Goal: Information Seeking & Learning: Find specific page/section

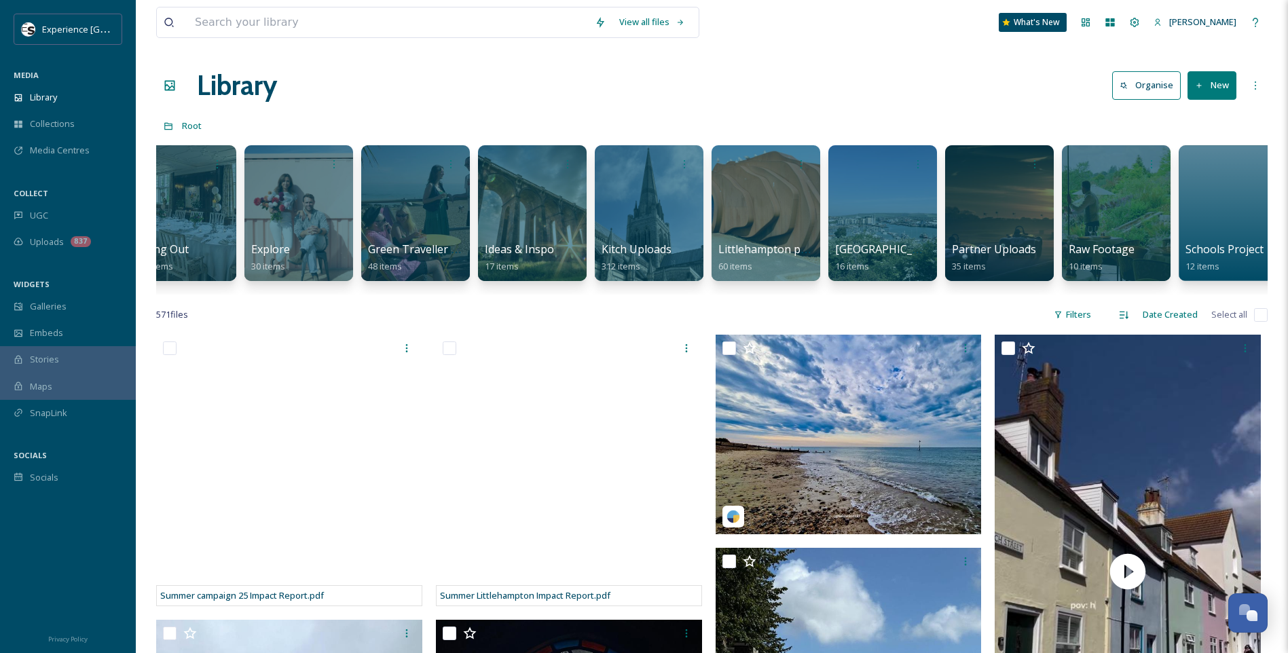
scroll to position [0, 761]
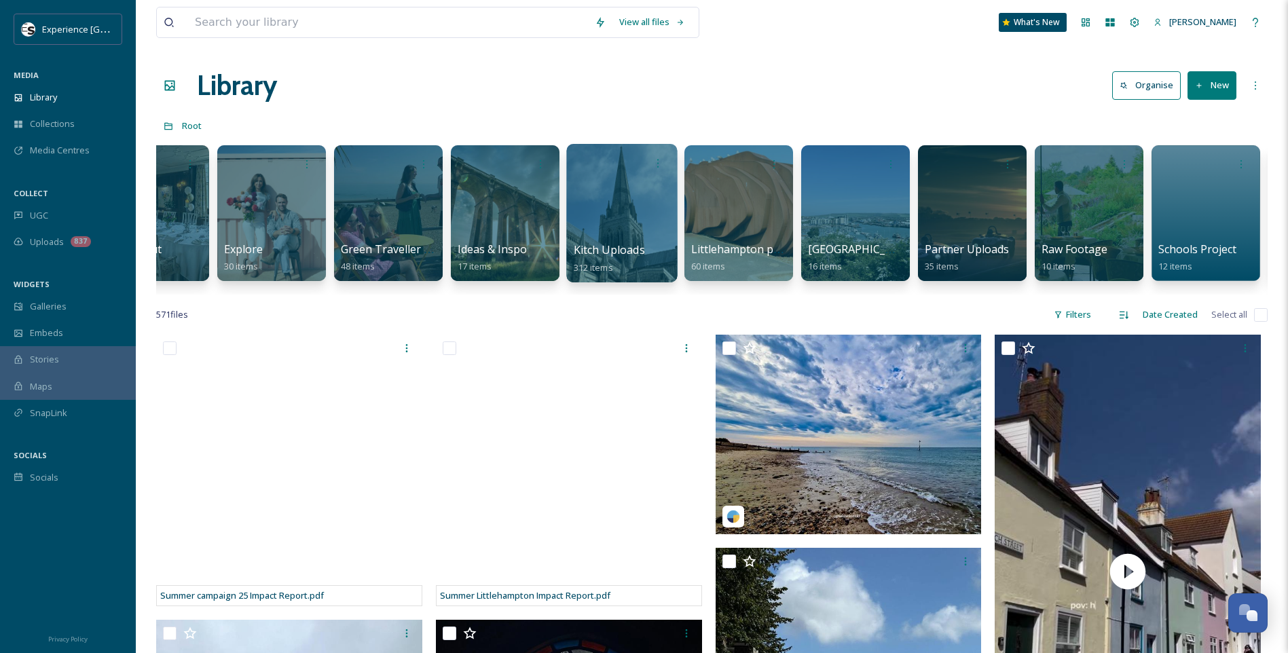
click at [651, 204] on div at bounding box center [621, 213] width 111 height 139
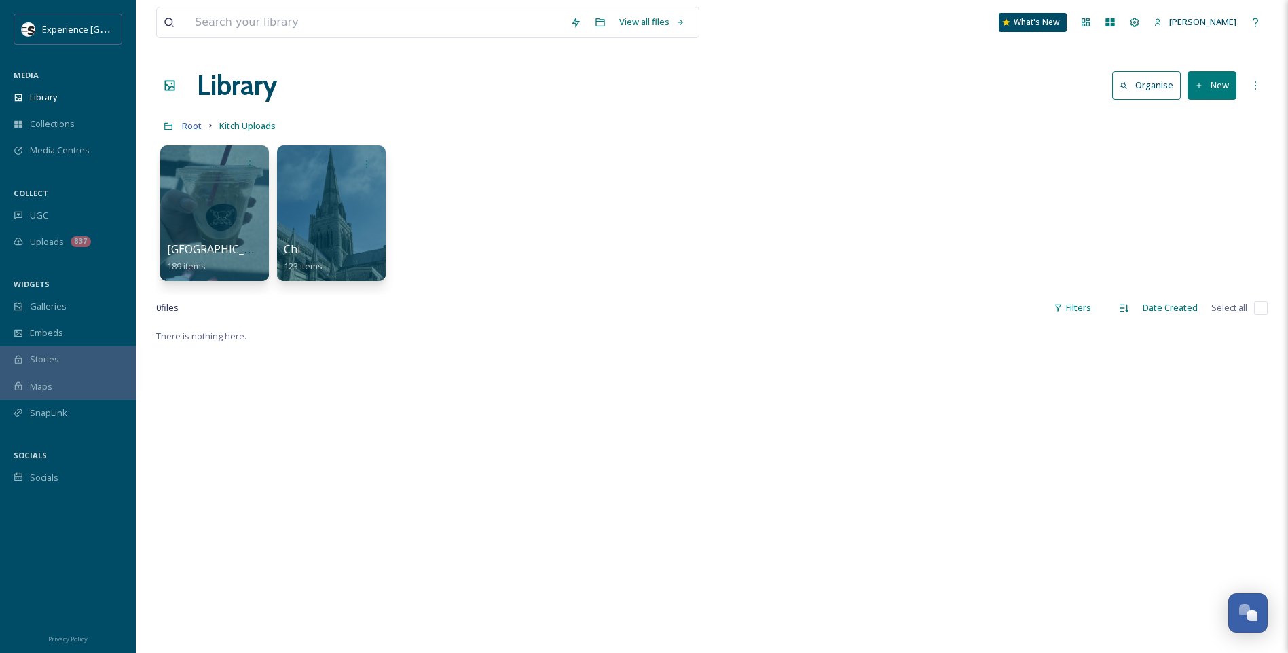
click at [192, 124] on span "Root" at bounding box center [192, 126] width 20 height 12
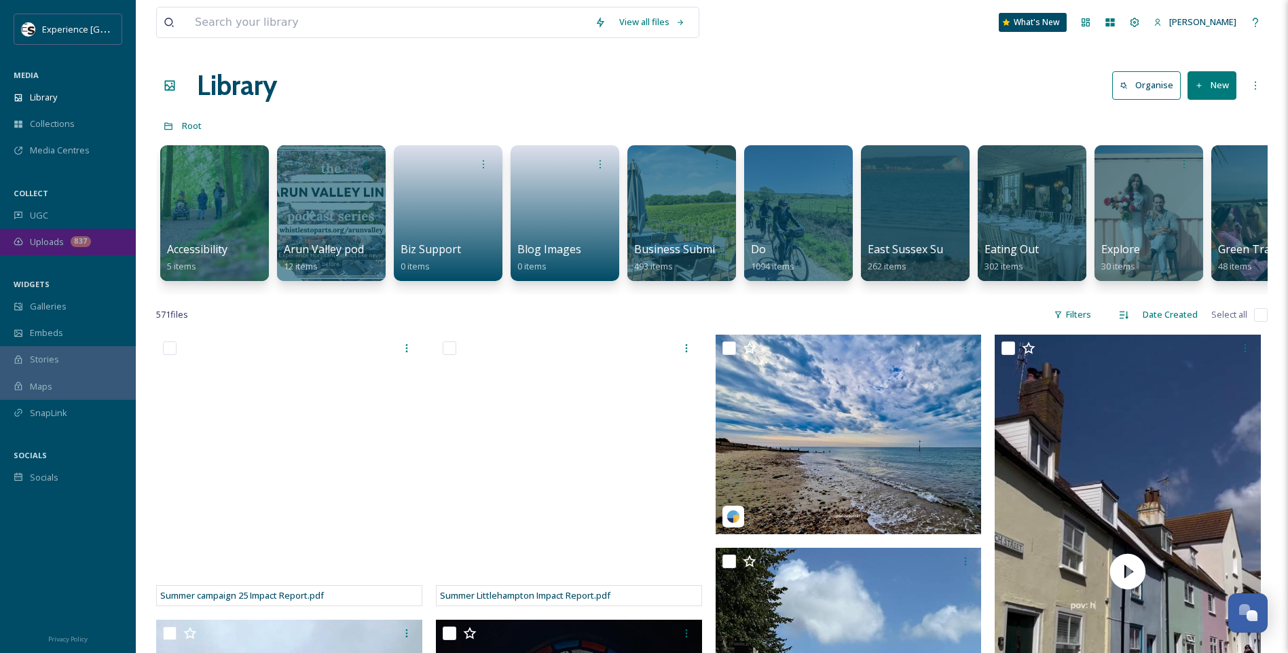
click at [59, 237] on span "Uploads" at bounding box center [47, 242] width 34 height 13
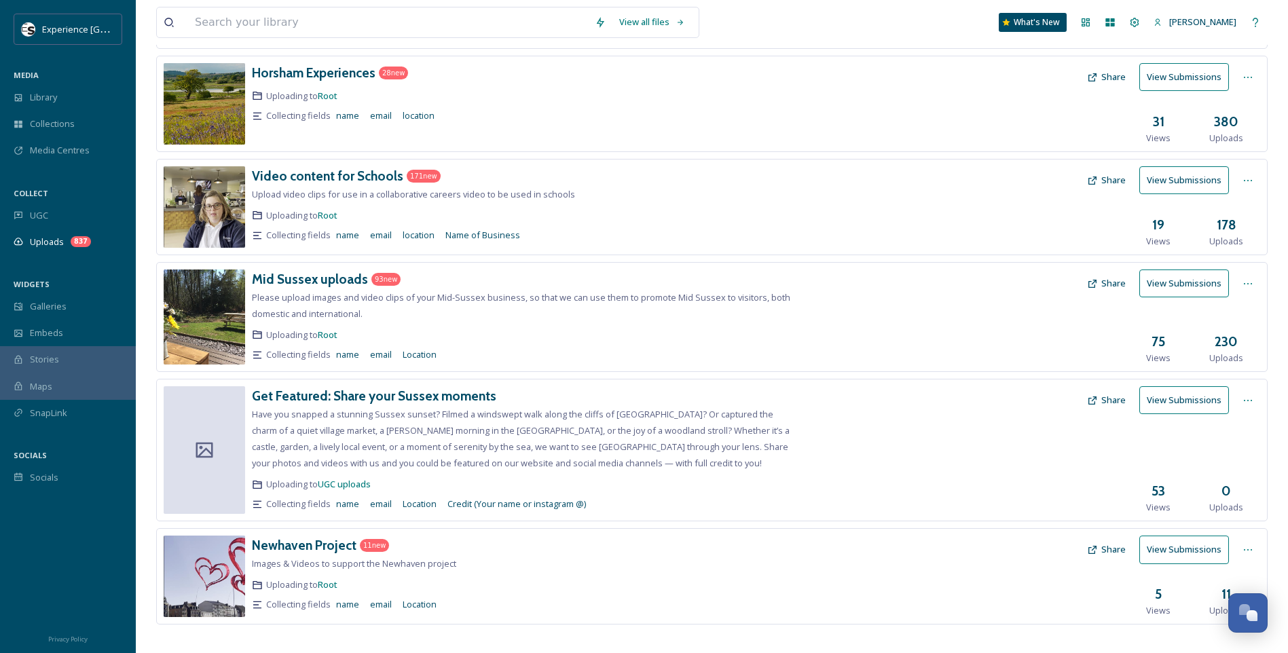
scroll to position [392, 0]
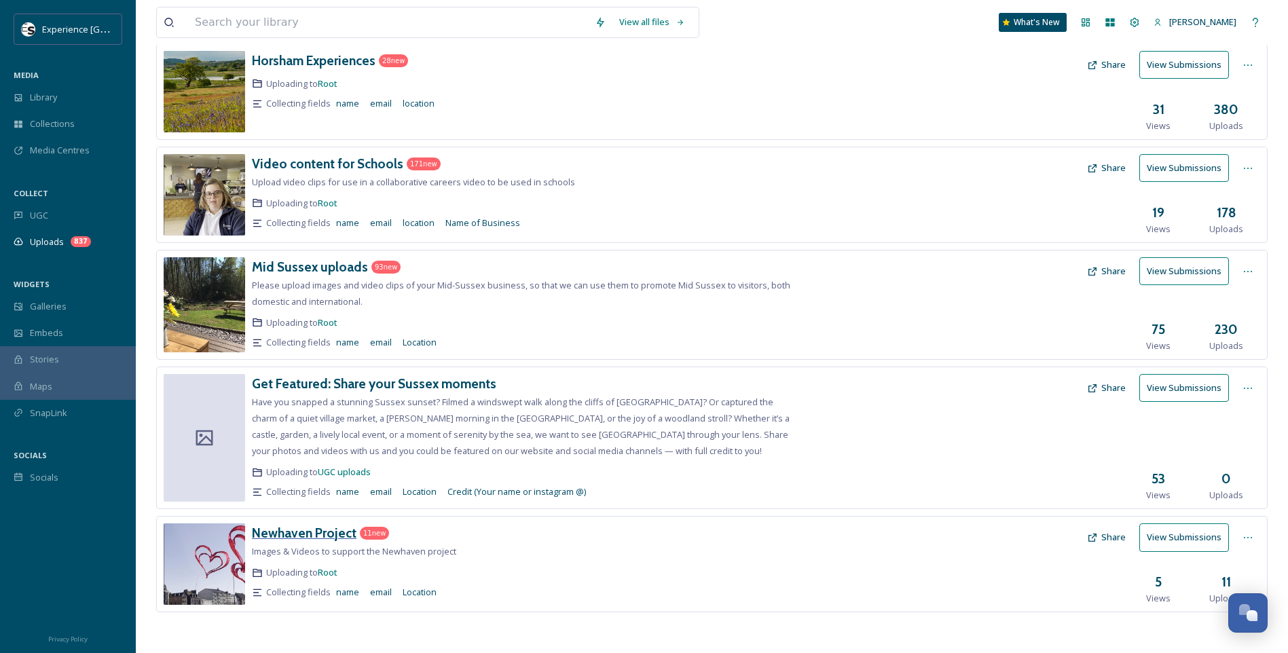
click at [297, 532] on h3 "Newhaven Project" at bounding box center [304, 533] width 105 height 16
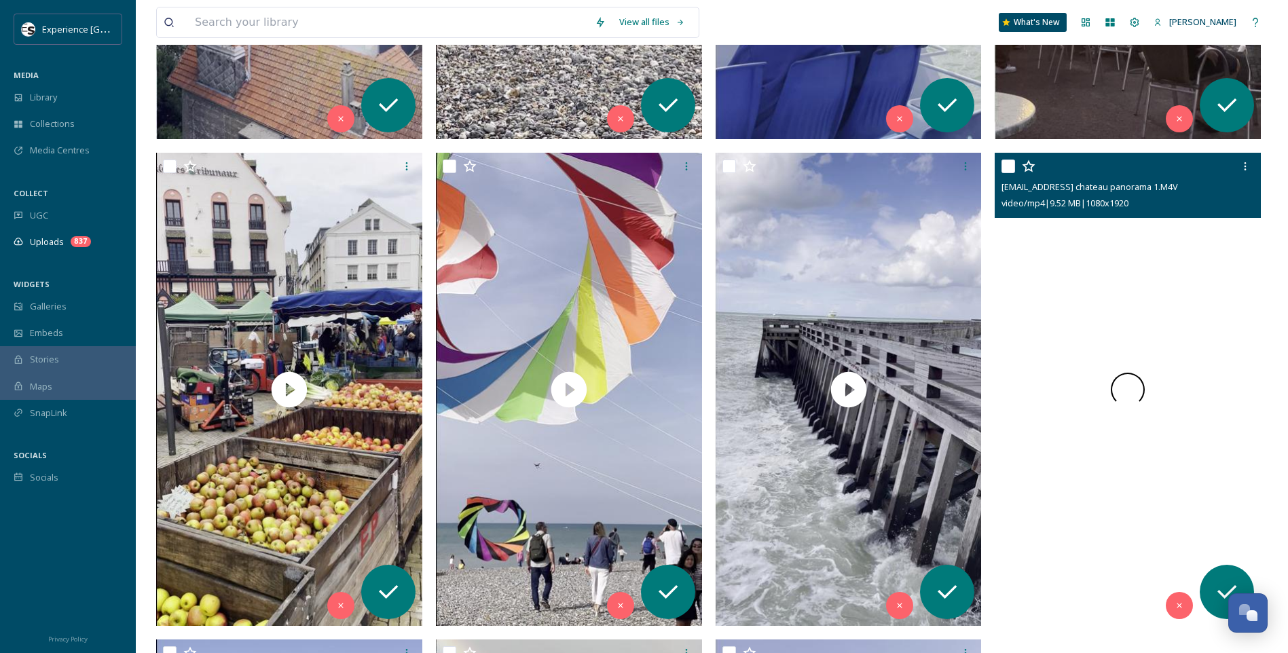
scroll to position [1094, 0]
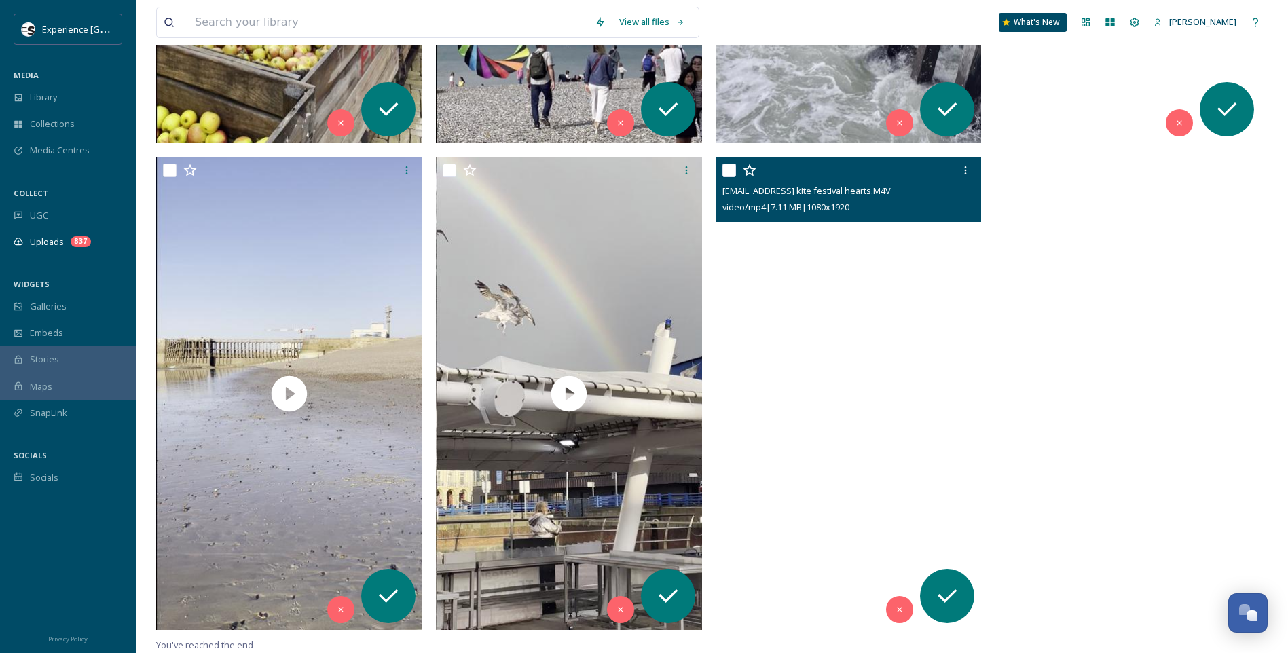
click at [858, 403] on video "ext_1759829704.471775_allabroadbus@gmail.com-AAB kite festival hearts.M4V" at bounding box center [849, 393] width 266 height 473
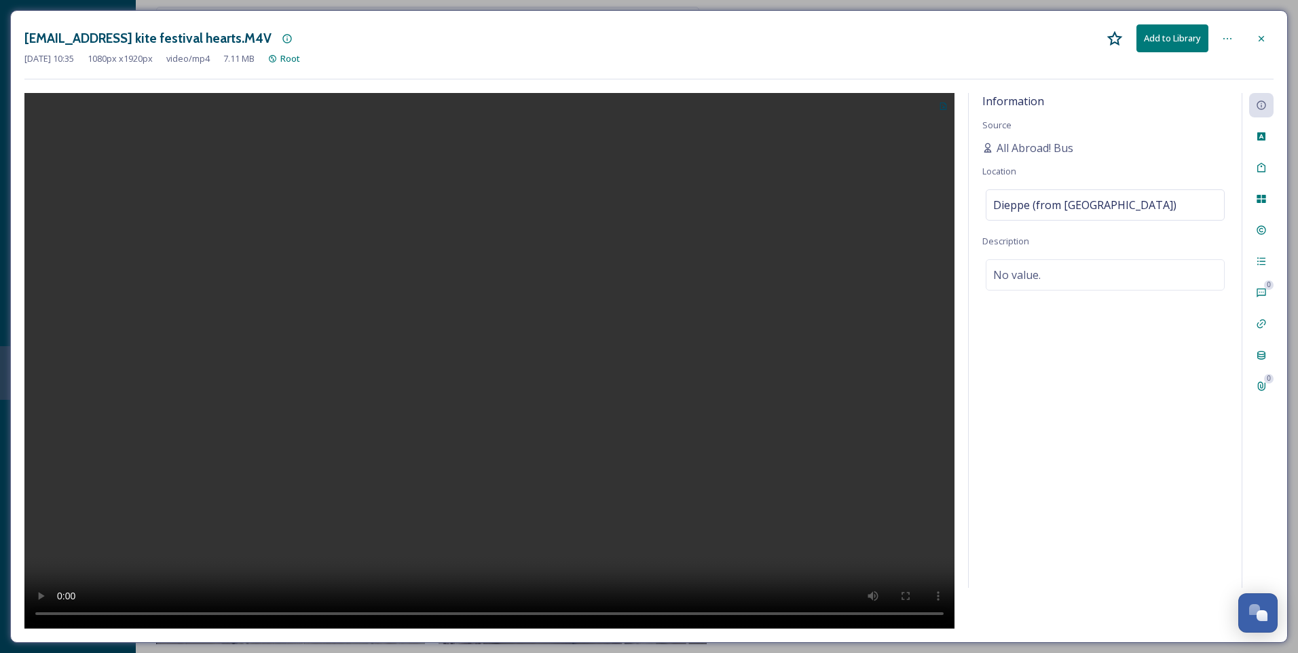
click at [1267, 40] on div at bounding box center [1261, 38] width 24 height 24
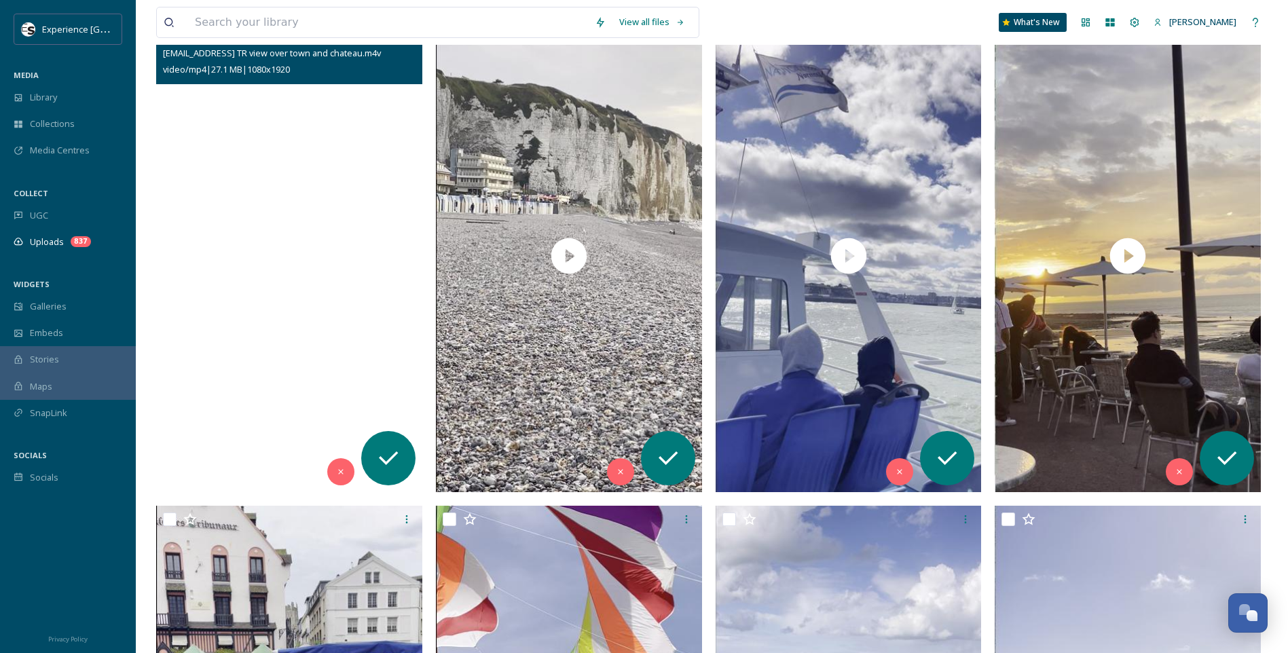
scroll to position [272, 0]
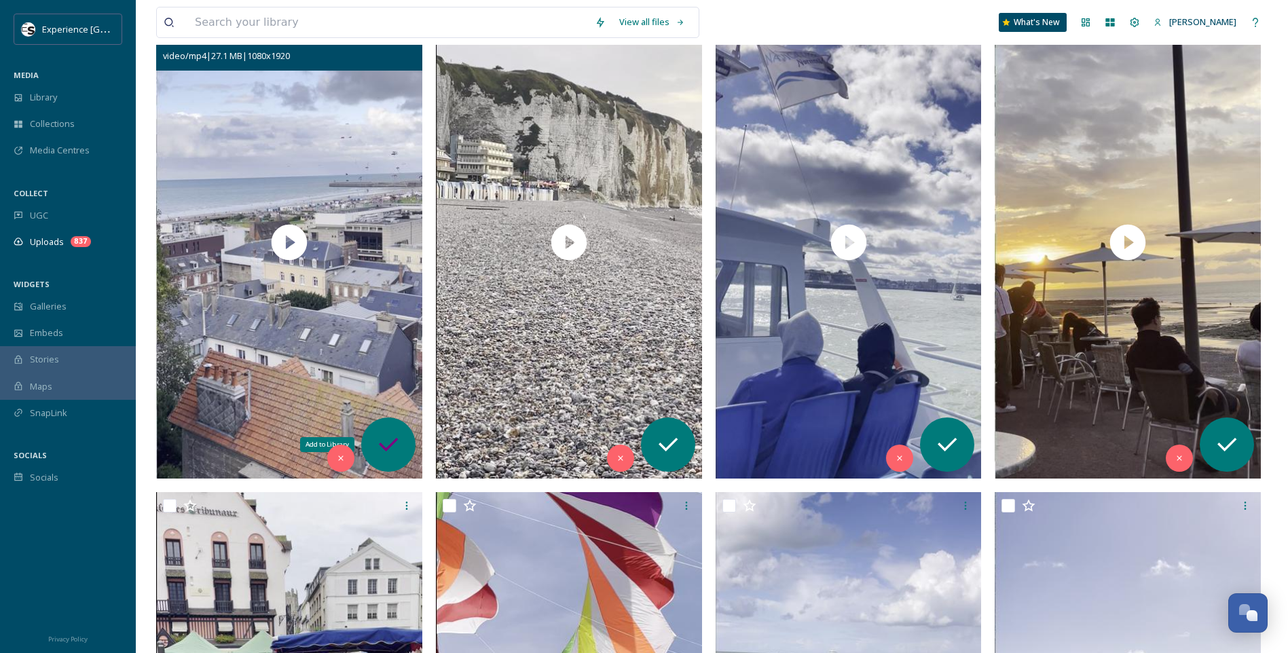
click at [392, 441] on icon at bounding box center [388, 444] width 27 height 27
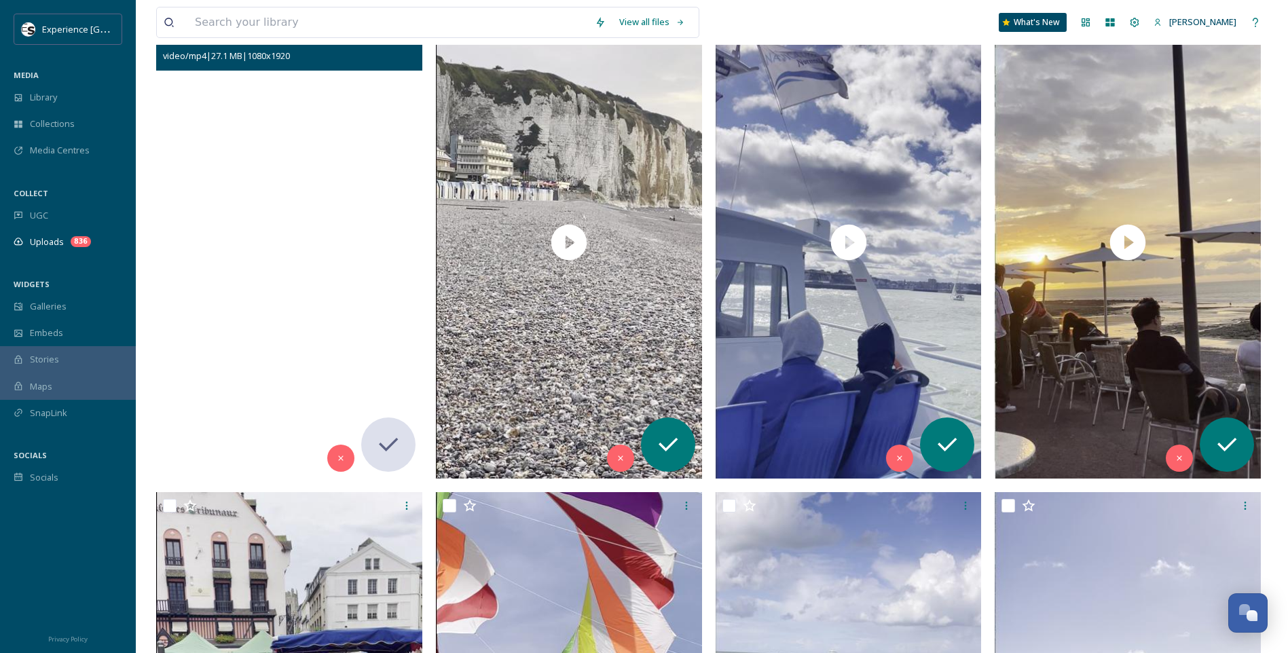
click at [288, 240] on video "ext_1759829714.346966_allabroadbus@gmail.com-AAB TR view over town and chateau.…" at bounding box center [289, 241] width 266 height 473
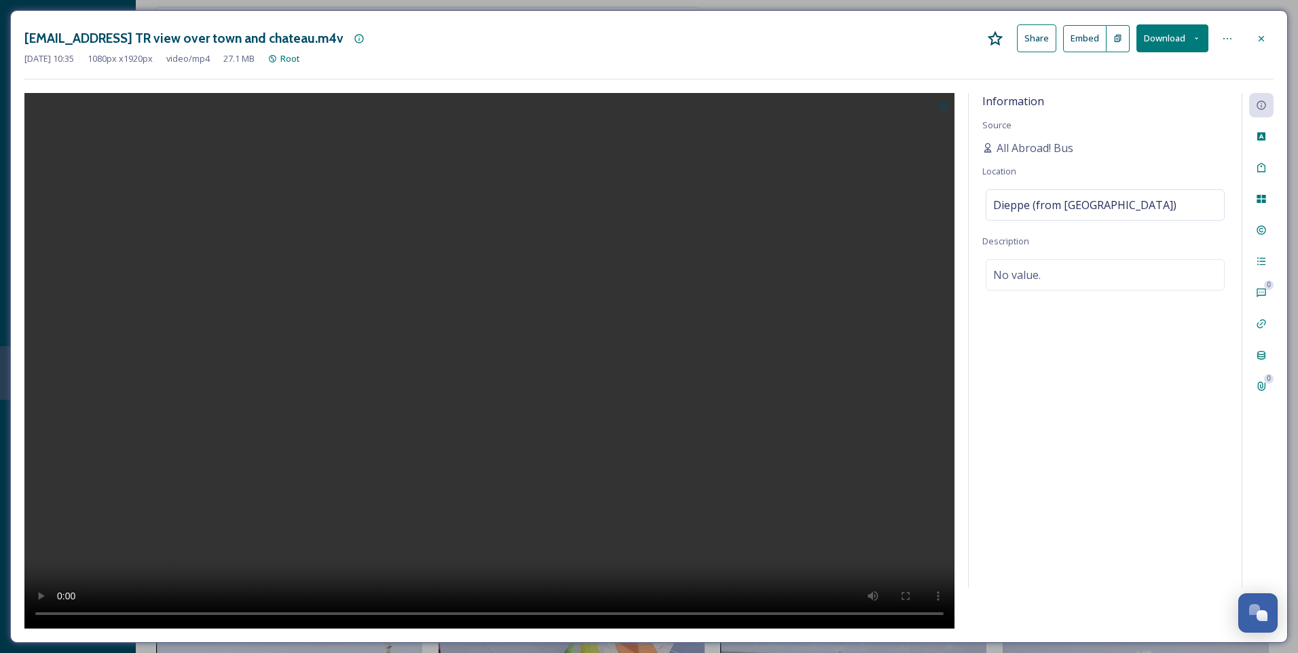
click at [1263, 33] on icon at bounding box center [1261, 38] width 11 height 11
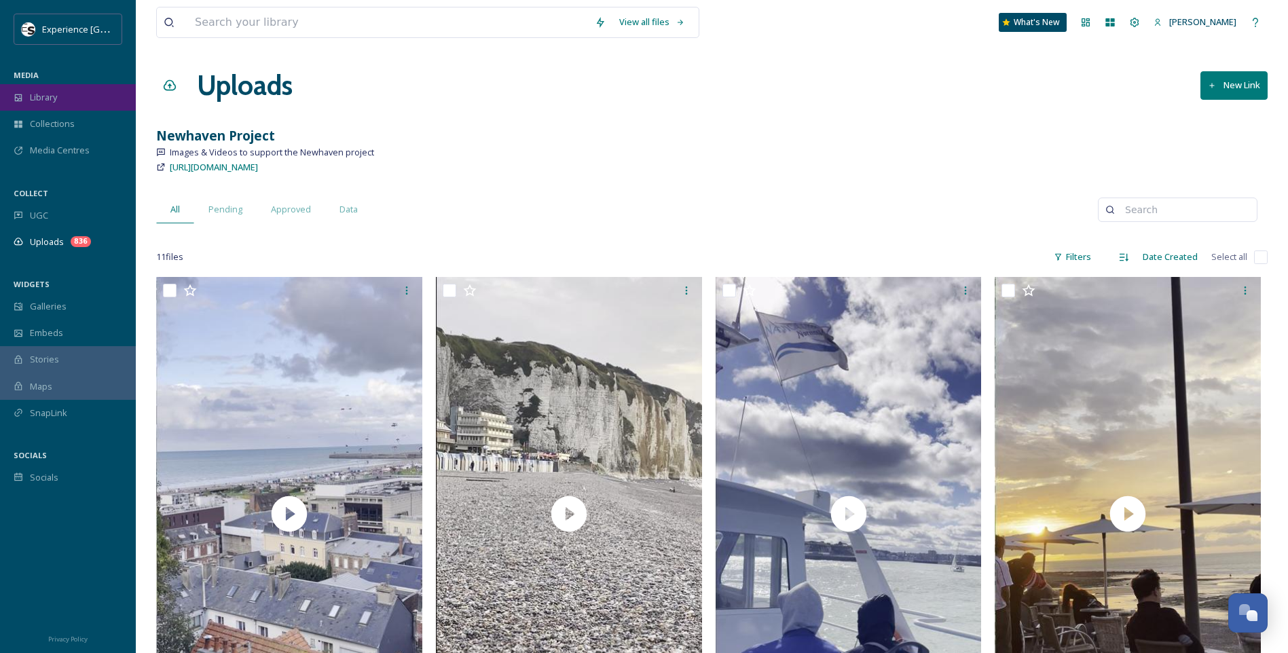
click at [98, 96] on div "Library" at bounding box center [68, 97] width 136 height 26
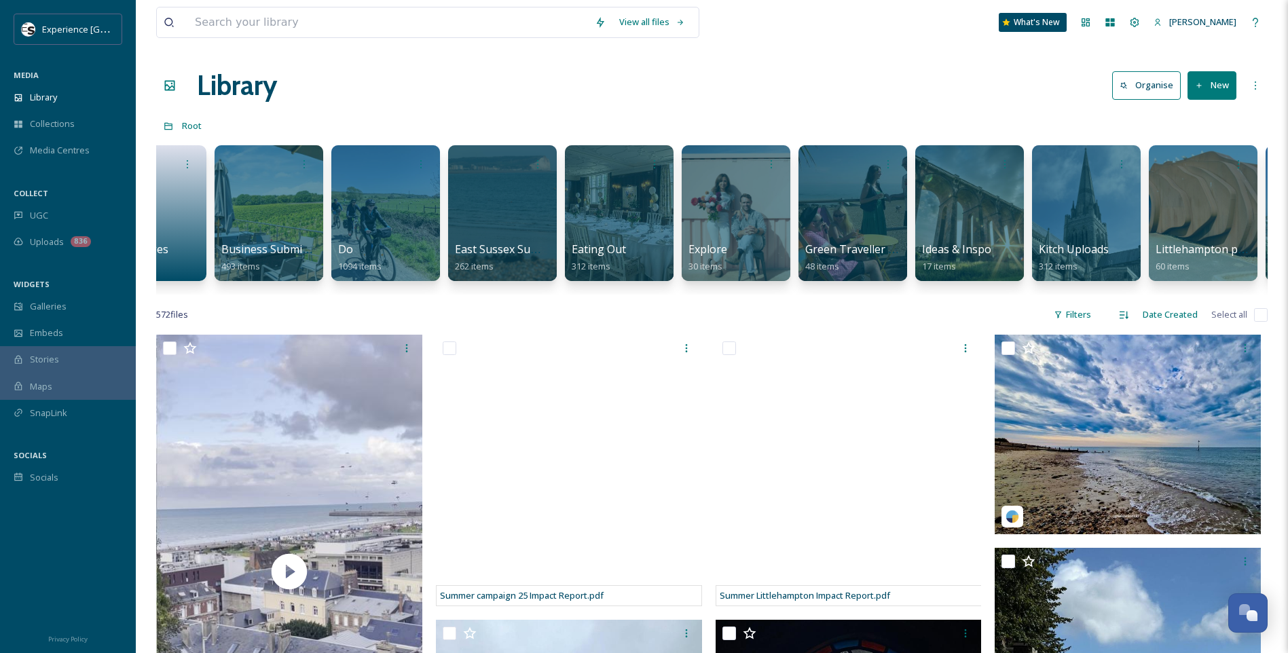
scroll to position [0, 426]
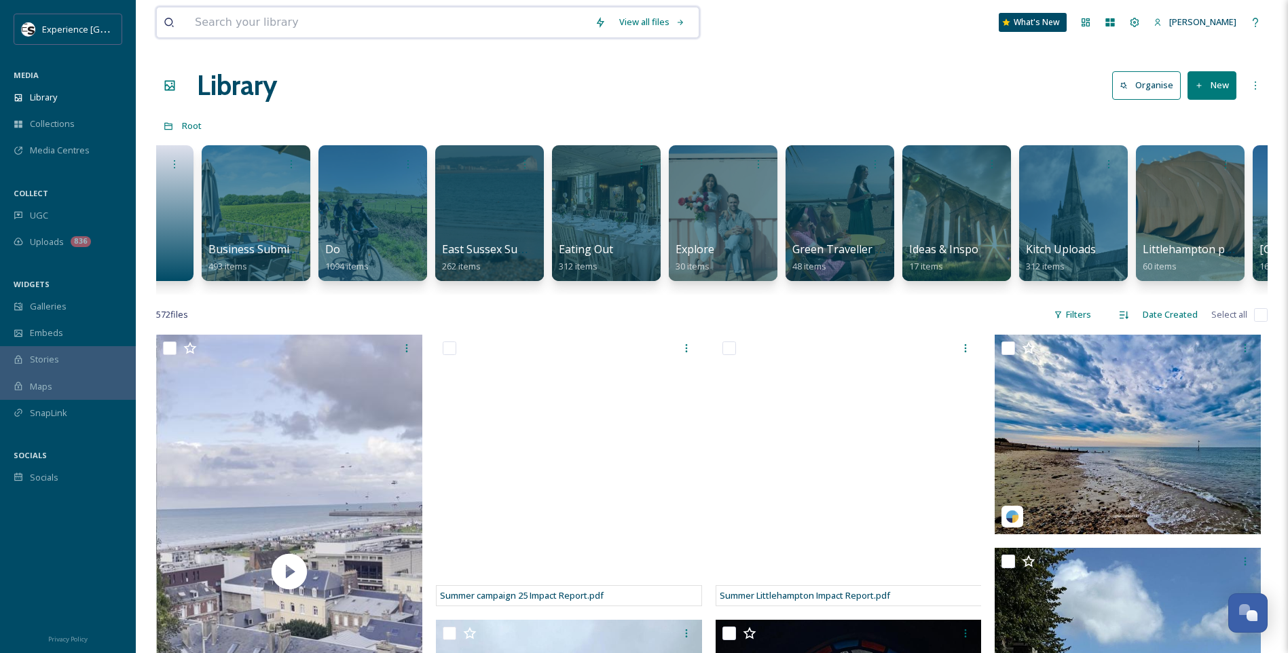
click at [274, 33] on input at bounding box center [388, 22] width 400 height 30
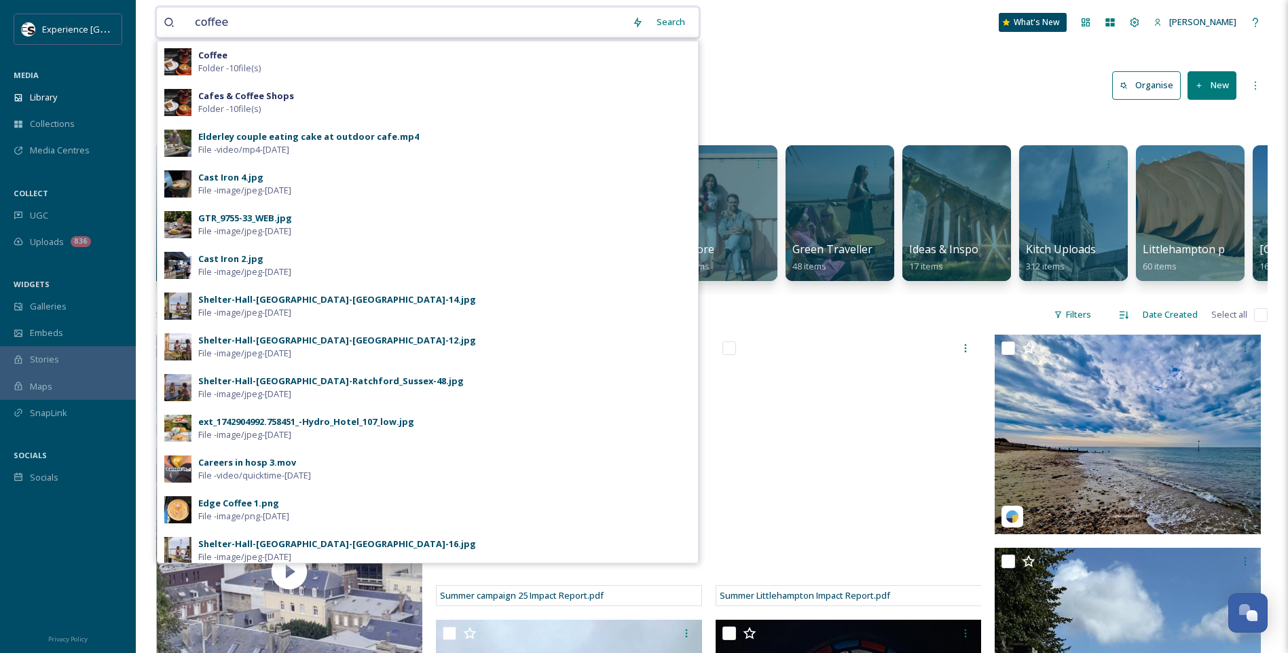
type input "coffee"
click at [668, 21] on div "Search" at bounding box center [671, 22] width 42 height 26
